Goal: Understand process/instructions

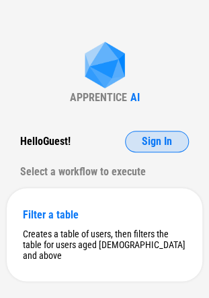
click at [155, 149] on button "Sign In" at bounding box center [157, 142] width 64 height 22
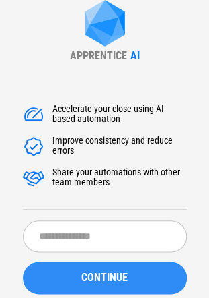
scroll to position [67, 0]
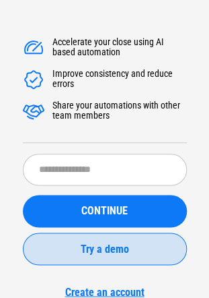
click at [115, 244] on span "Try a demo" at bounding box center [105, 248] width 48 height 11
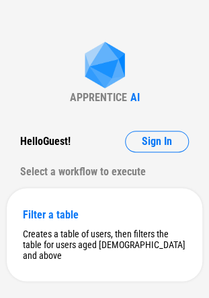
scroll to position [15, 0]
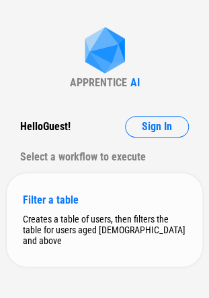
click at [62, 196] on div "Filter a table" at bounding box center [105, 199] width 164 height 13
